Goal: Find specific page/section: Find specific page/section

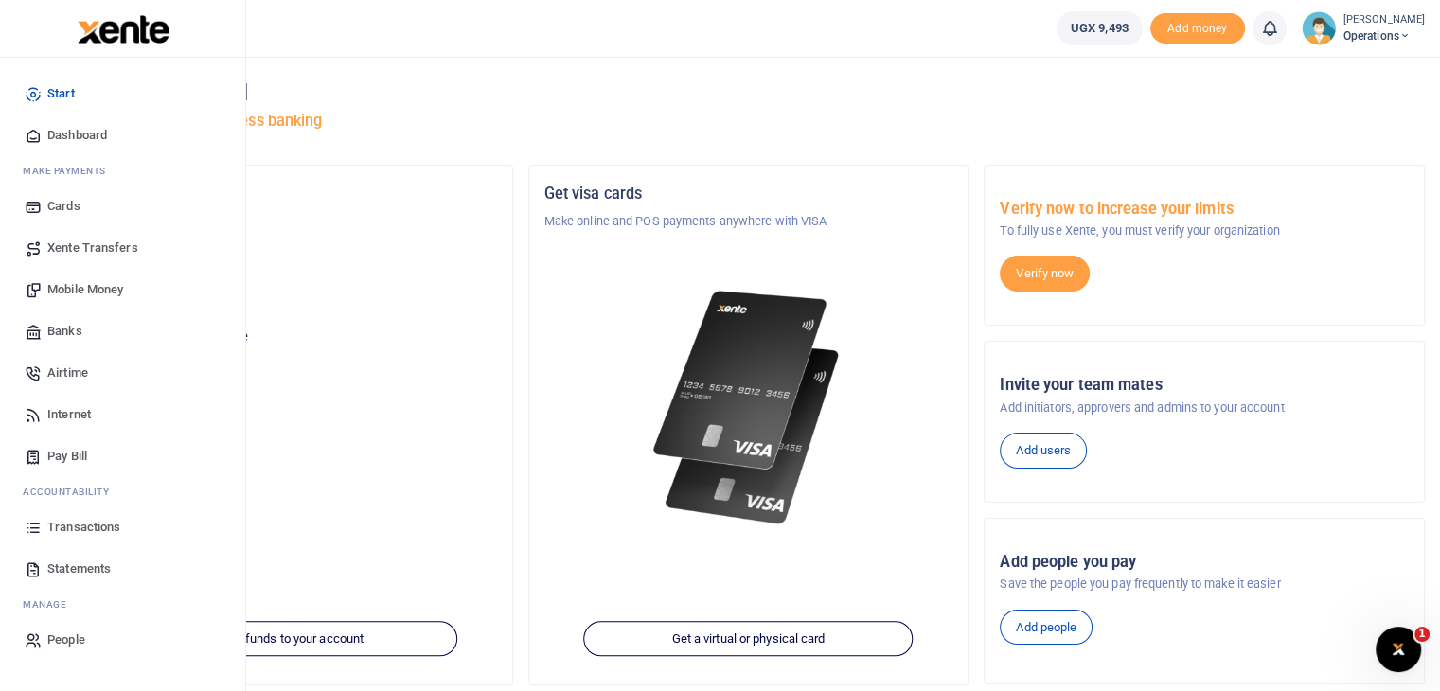
click at [73, 527] on span "Transactions" at bounding box center [83, 527] width 73 height 19
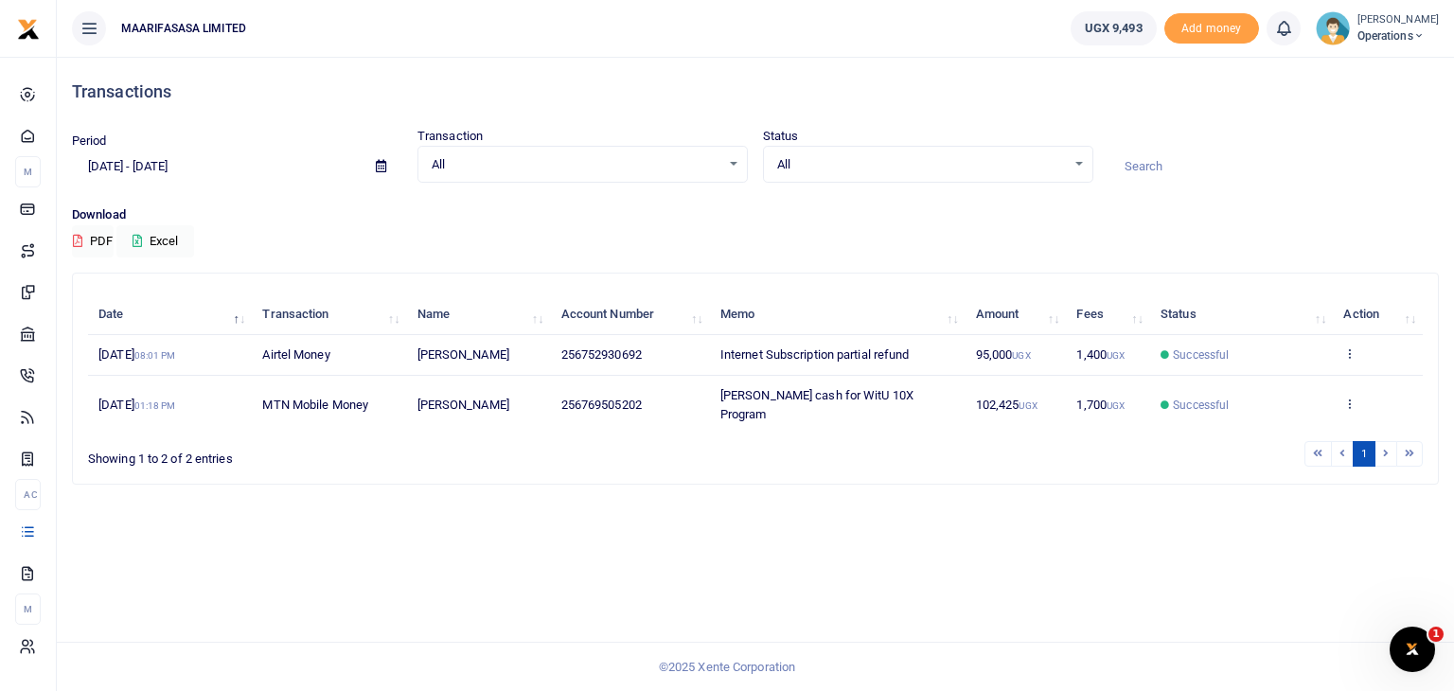
click at [329, 77] on div "Transactions" at bounding box center [755, 92] width 1367 height 70
click at [907, 206] on p "Download" at bounding box center [755, 215] width 1367 height 20
click at [1348, 145] on div at bounding box center [1274, 157] width 346 height 51
click html
click at [1430, 633] on div "Open Intercom Messenger" at bounding box center [1409, 646] width 62 height 62
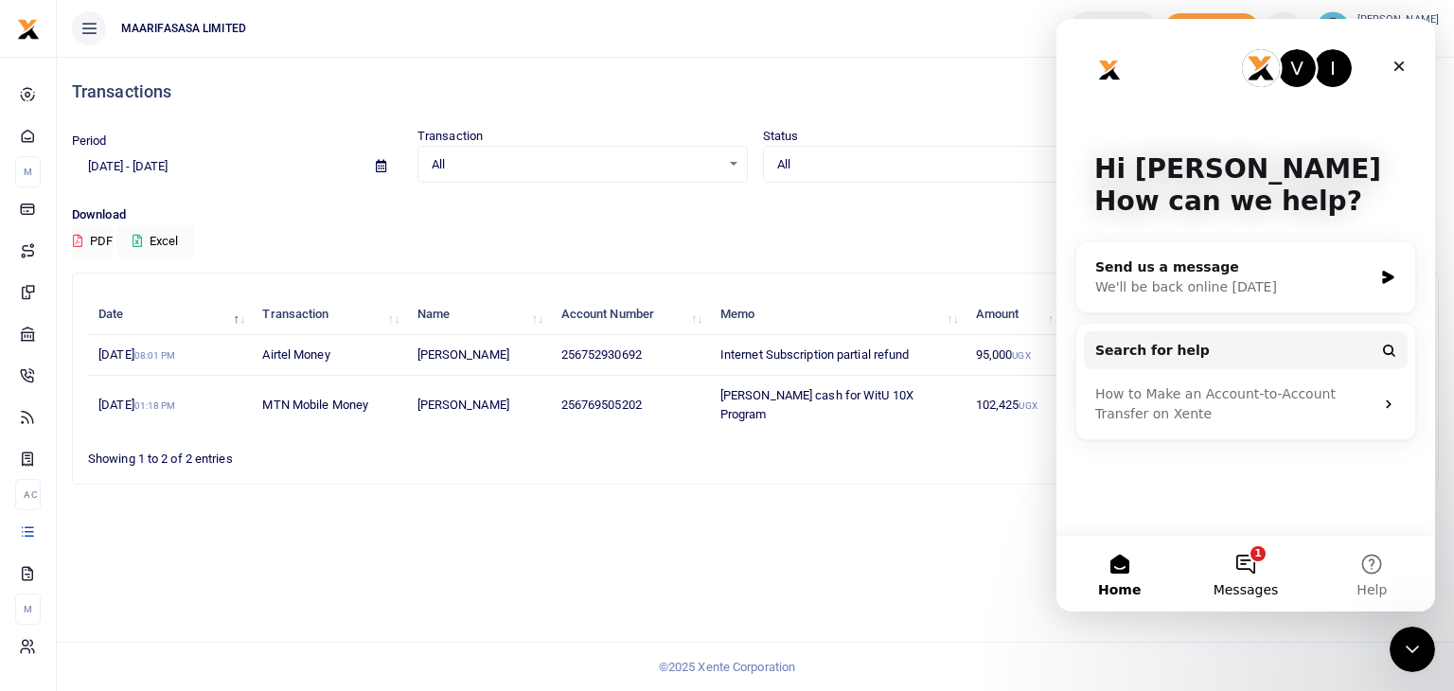
click at [1234, 559] on button "1 Messages" at bounding box center [1245, 574] width 126 height 76
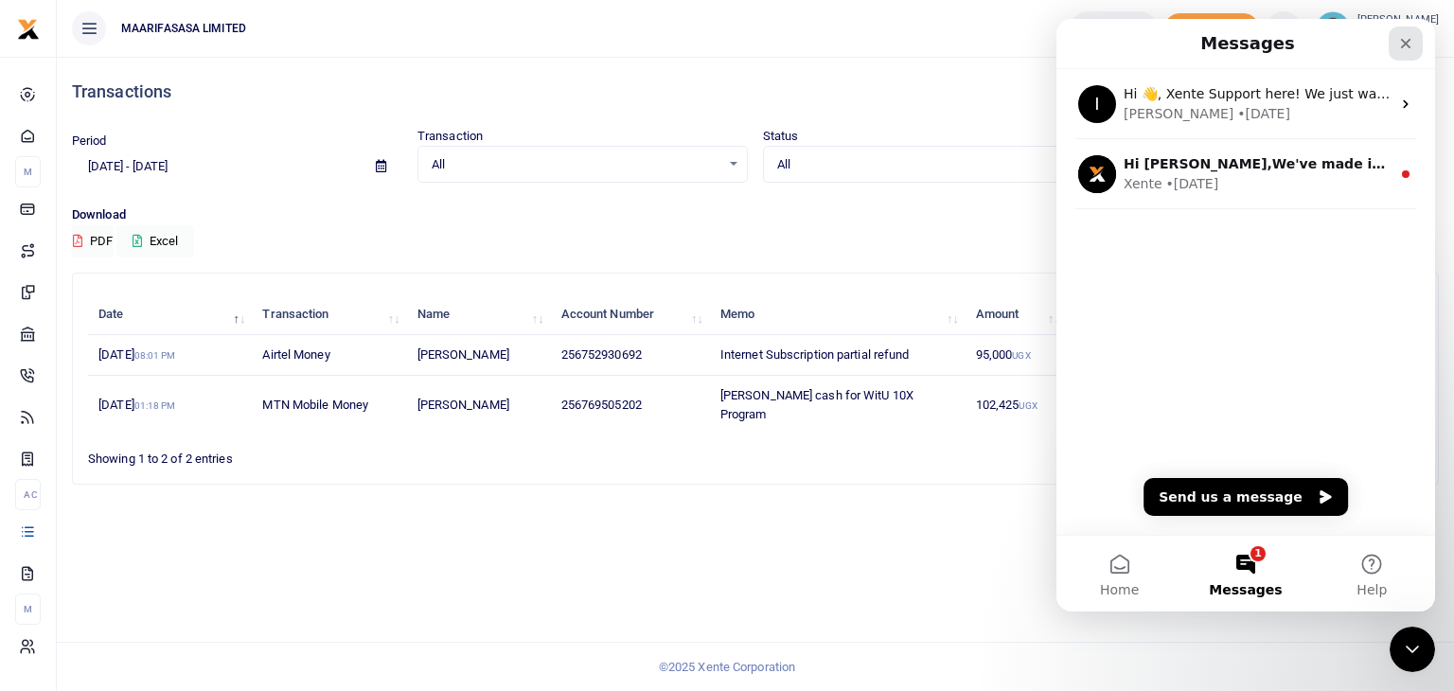
click at [1411, 36] on icon "Close" at bounding box center [1405, 43] width 15 height 15
